Goal: Transaction & Acquisition: Book appointment/travel/reservation

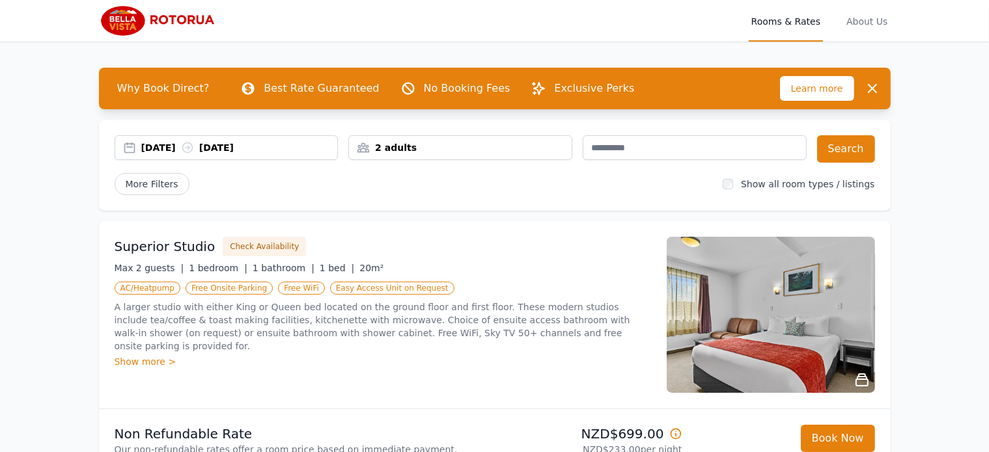
click at [148, 143] on div "[DATE] [DATE]" at bounding box center [239, 147] width 197 height 13
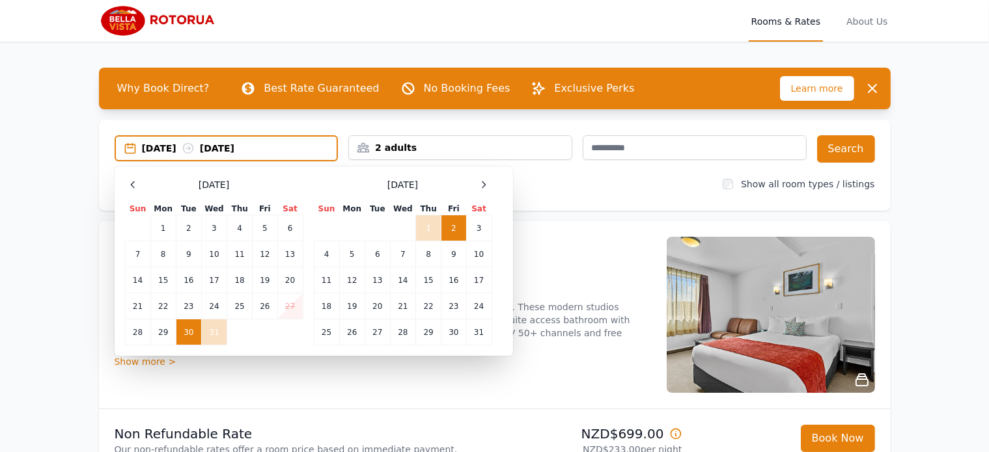
click at [194, 330] on td "30" at bounding box center [188, 333] width 25 height 26
click at [325, 253] on td "4" at bounding box center [326, 255] width 25 height 26
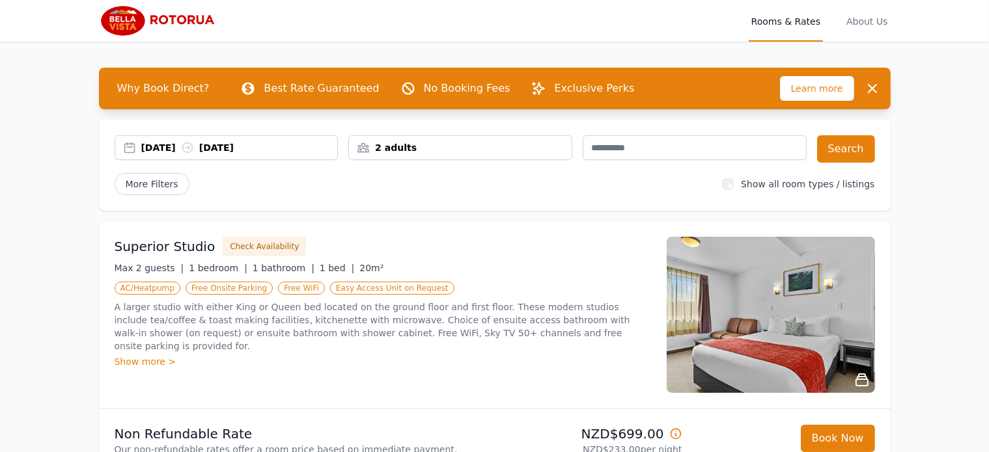
click at [445, 141] on div "2 adults" at bounding box center [460, 147] width 223 height 13
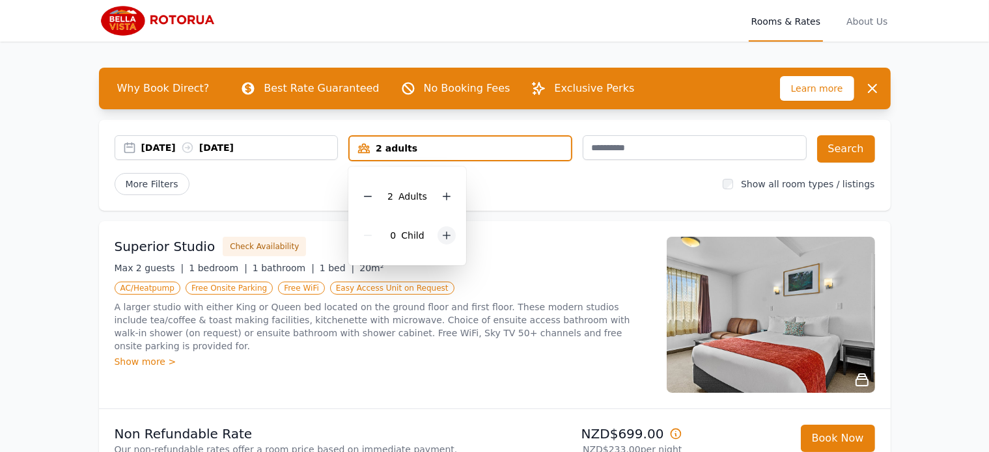
click at [445, 231] on icon at bounding box center [446, 235] width 10 height 10
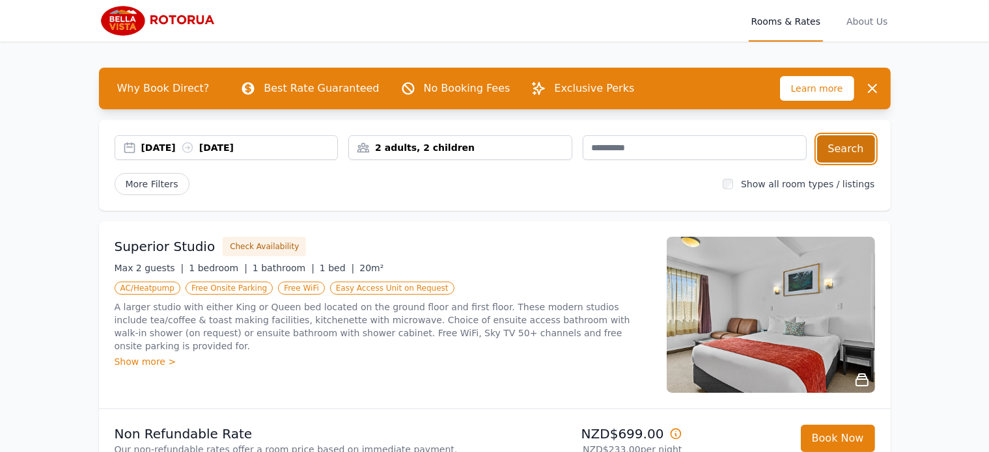
click at [855, 154] on button "Search" at bounding box center [846, 148] width 58 height 27
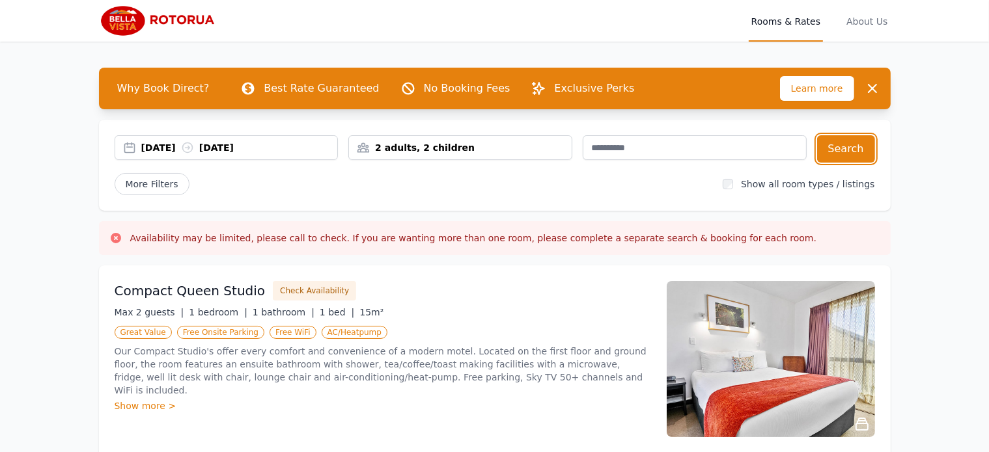
click at [247, 143] on div "[DATE] [DATE]" at bounding box center [239, 147] width 197 height 13
